Goal: Information Seeking & Learning: Learn about a topic

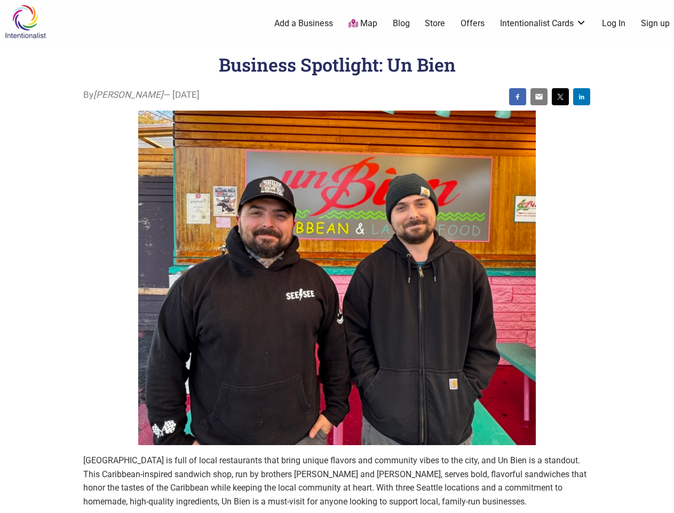
click at [337, 256] on img at bounding box center [337, 278] width 398 height 335
click at [518, 97] on img at bounding box center [518, 96] width 9 height 9
click at [539, 97] on img at bounding box center [539, 96] width 9 height 9
click at [561, 97] on img at bounding box center [560, 96] width 9 height 9
click at [582, 97] on img at bounding box center [582, 96] width 9 height 9
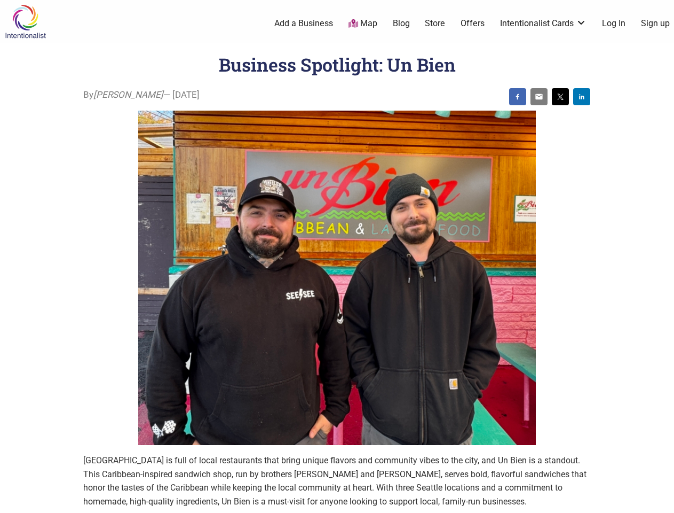
click at [662, 500] on icon at bounding box center [663, 499] width 12 height 13
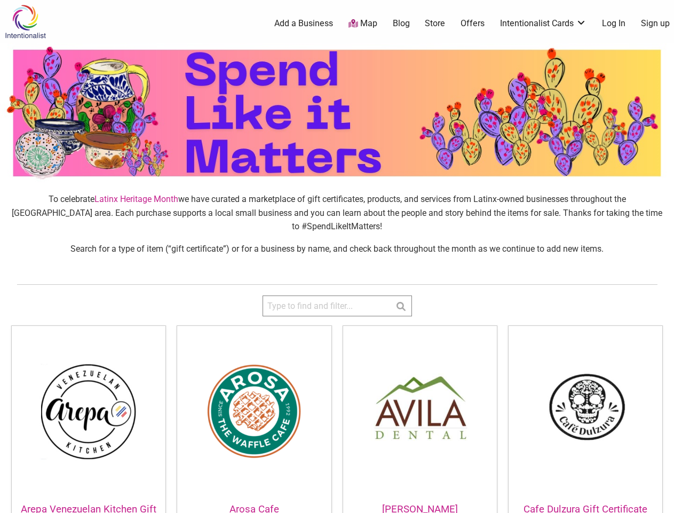
click at [337, 256] on div "To celebrate Latinx Heritage Month we have curated a marketplace of gift certif…" at bounding box center [337, 228] width 674 height 90
click at [662, 500] on icon at bounding box center [662, 497] width 7 height 9
